Goal: Use online tool/utility

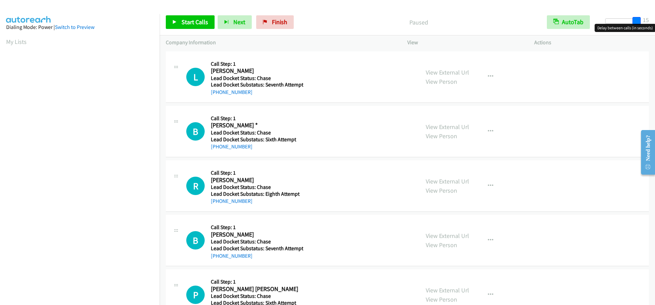
drag, startPoint x: 607, startPoint y: 21, endPoint x: 661, endPoint y: 20, distance: 54.2
click at [654, 20] on html "Start Calls Pause Next Finish Paused AutoTab AutoTab 15 Company Information Inf…" at bounding box center [327, 16] width 655 height 32
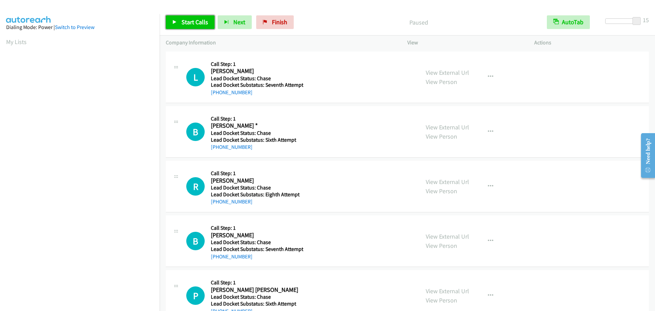
click at [199, 22] on span "Start Calls" at bounding box center [194, 22] width 27 height 8
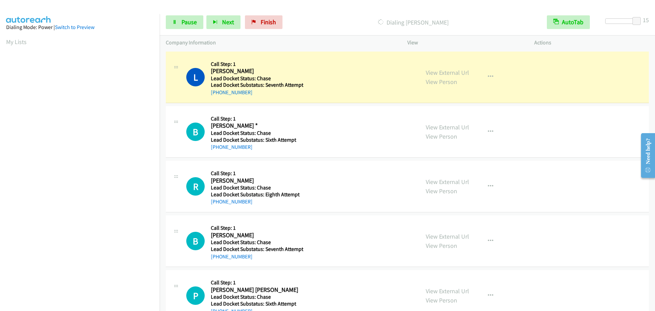
scroll to position [72, 0]
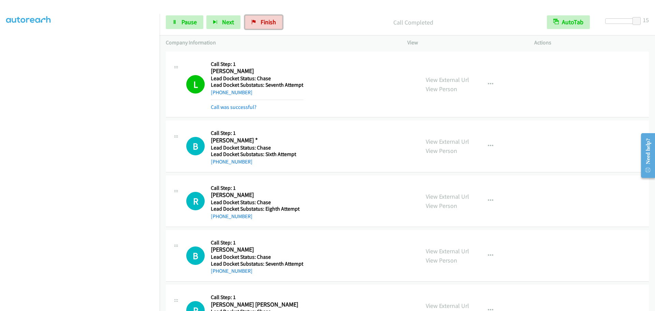
drag, startPoint x: 260, startPoint y: 23, endPoint x: 383, endPoint y: 19, distance: 123.5
click at [260, 23] on span "Finish" at bounding box center [267, 22] width 15 height 8
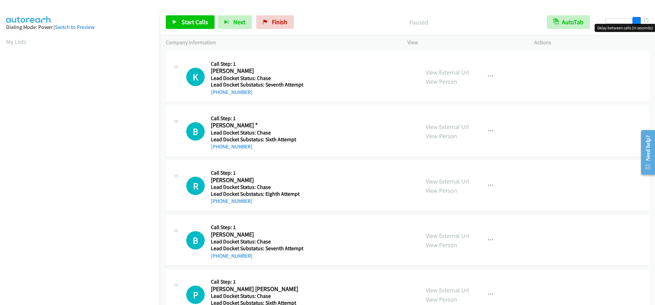
drag, startPoint x: 611, startPoint y: 20, endPoint x: 642, endPoint y: 21, distance: 31.4
click at [642, 21] on div at bounding box center [621, 23] width 44 height 11
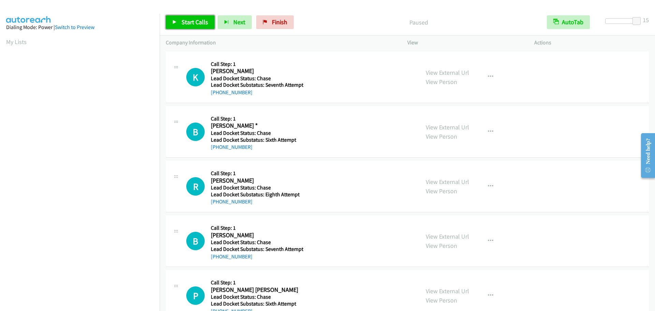
click at [196, 22] on span "Start Calls" at bounding box center [194, 22] width 27 height 8
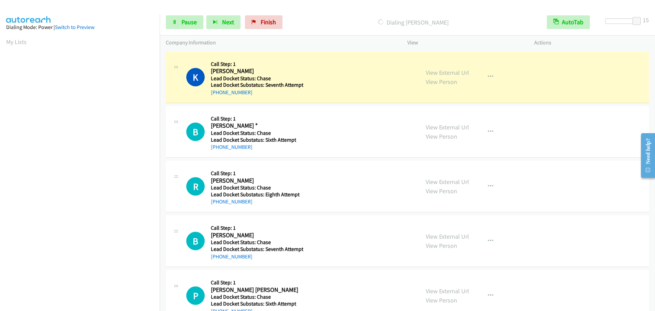
scroll to position [72, 0]
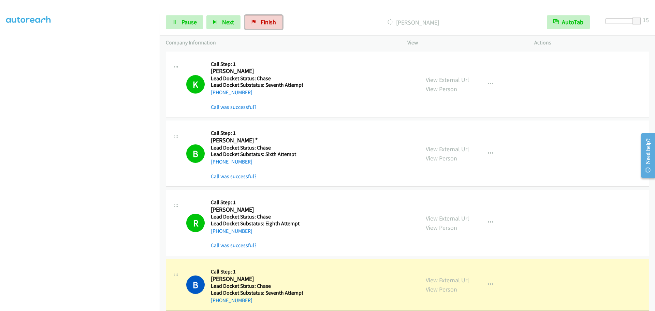
click at [260, 24] on span "Finish" at bounding box center [267, 22] width 15 height 8
